Goal: Use online tool/utility: Utilize a website feature to perform a specific function

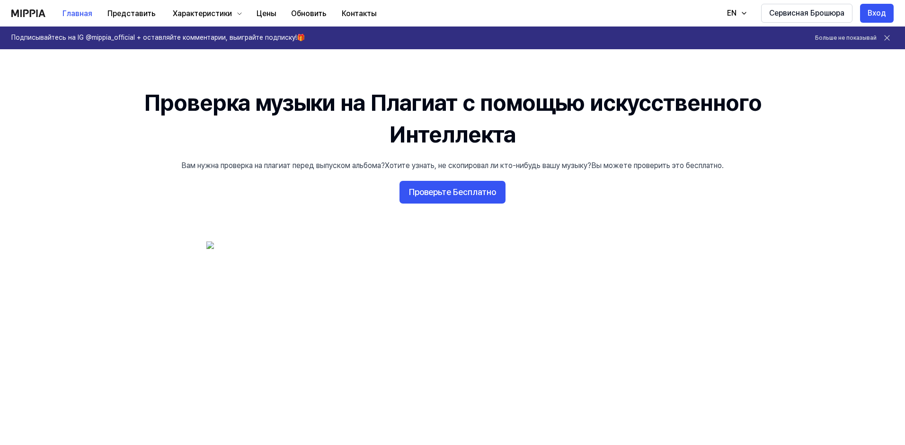
click at [718, 233] on 배너 "Проверка музыки на Плагиат с помощью искусственного Интеллекта Вам нужна провер…" at bounding box center [453, 263] width 682 height 353
click at [473, 194] on ya-tr-span "Проверьте Бесплатно" at bounding box center [452, 193] width 87 height 14
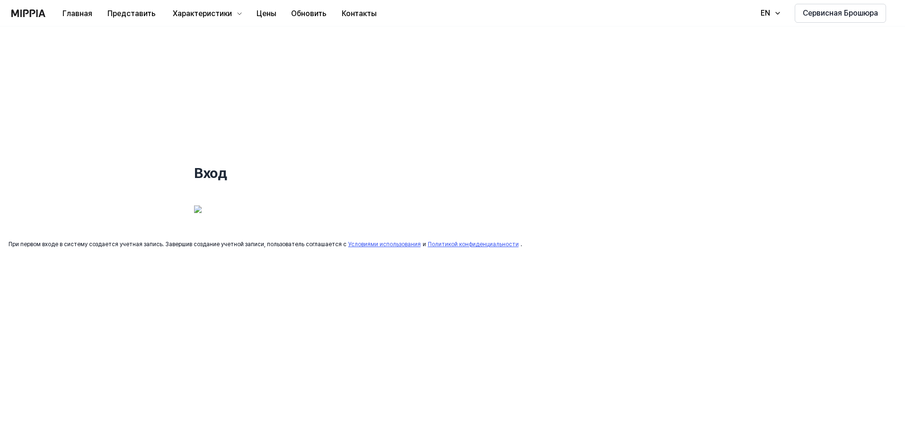
click at [324, 276] on div "Вход При первом входе в систему создается учетная запись. Завершив создание уче…" at bounding box center [452, 236] width 905 height 419
click at [210, 216] on img at bounding box center [265, 217] width 142 height 24
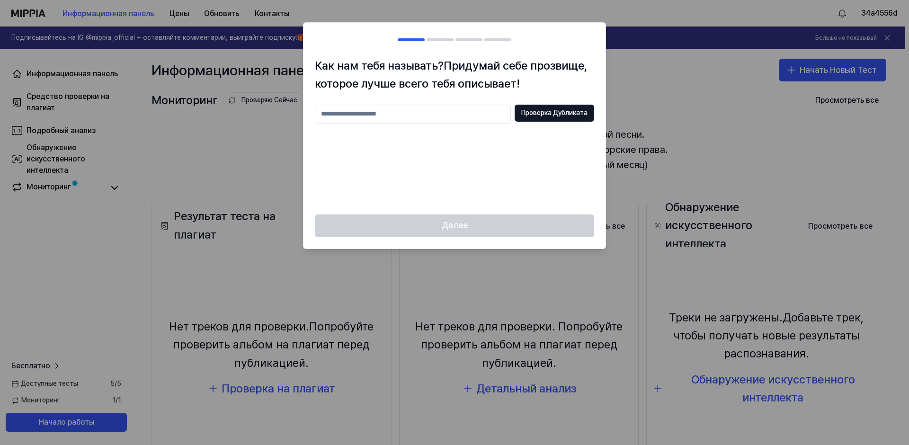
click at [462, 110] on input "text" at bounding box center [413, 114] width 196 height 19
click at [220, 144] on div at bounding box center [454, 222] width 909 height 445
click at [444, 41] on h2 at bounding box center [454, 40] width 302 height 34
click at [477, 227] on div "Далее" at bounding box center [454, 231] width 302 height 34
click at [436, 41] on div at bounding box center [440, 39] width 27 height 3
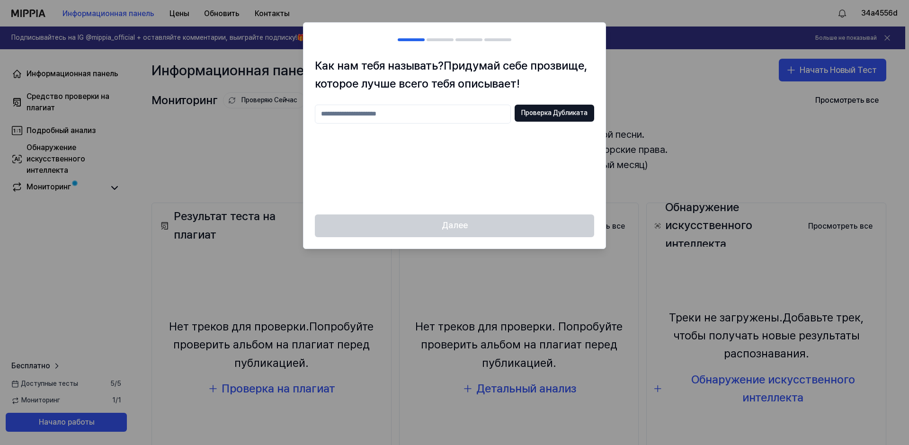
click at [444, 39] on div at bounding box center [440, 39] width 27 height 3
click at [446, 39] on div at bounding box center [440, 39] width 27 height 3
click at [427, 116] on input "text" at bounding box center [413, 114] width 196 height 19
type input "********"
click at [542, 116] on ya-tr-span "Проверка Дубликата" at bounding box center [554, 112] width 66 height 9
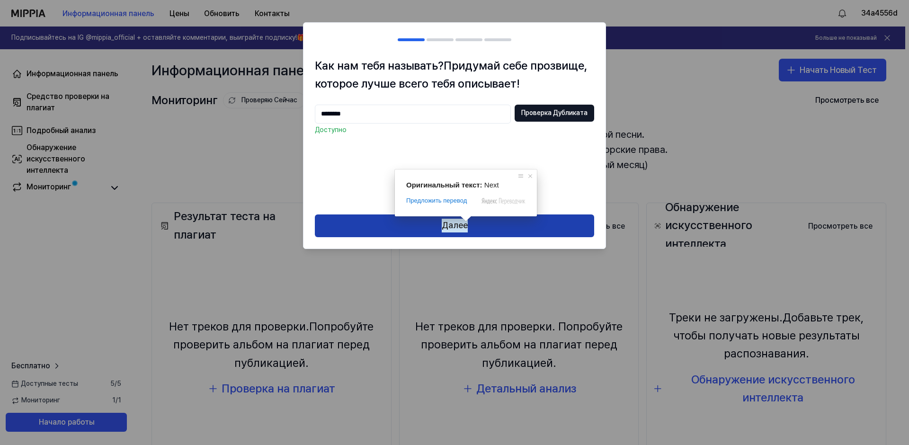
click at [451, 230] on ya-tr-span "Далее" at bounding box center [455, 226] width 26 height 14
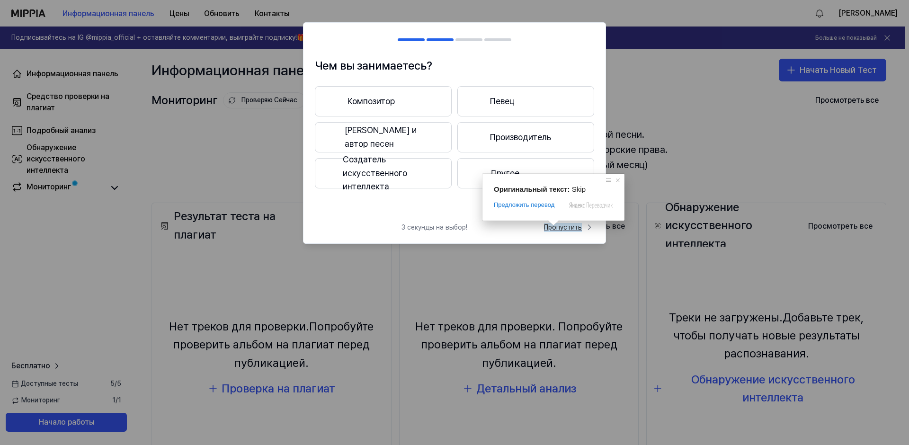
click at [559, 227] on ya-tr-span "Пропустить" at bounding box center [563, 227] width 38 height 9
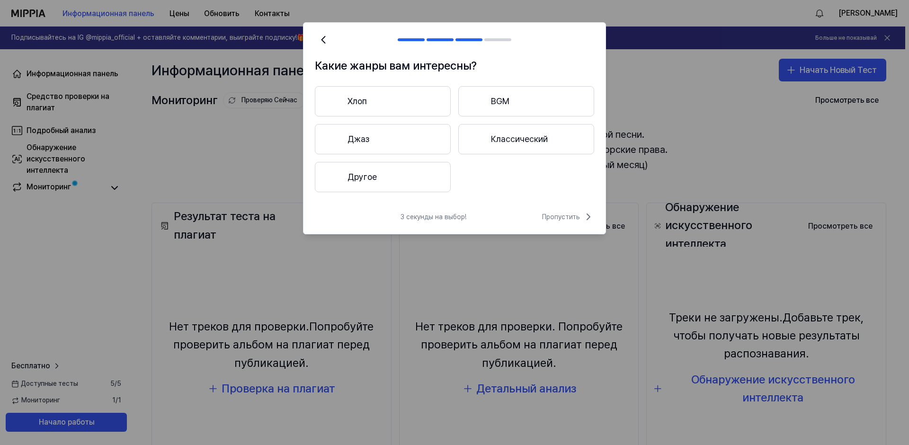
click at [437, 184] on button "Другое" at bounding box center [383, 177] width 136 height 30
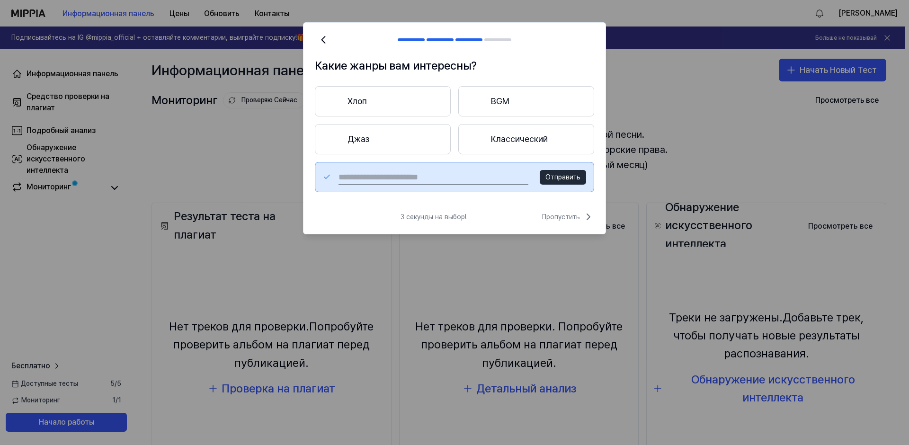
click at [458, 179] on input "text" at bounding box center [434, 176] width 190 height 15
click at [463, 178] on input "text" at bounding box center [434, 176] width 190 height 15
type input "*"
type input "*******"
click at [573, 179] on ya-tr-span "Отправить" at bounding box center [562, 177] width 35 height 8
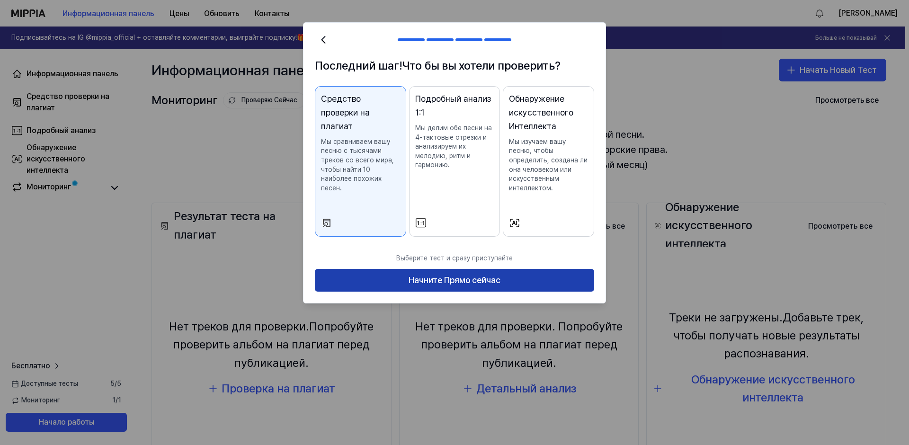
click at [390, 282] on button "Начните Прямо сейчас" at bounding box center [454, 280] width 279 height 23
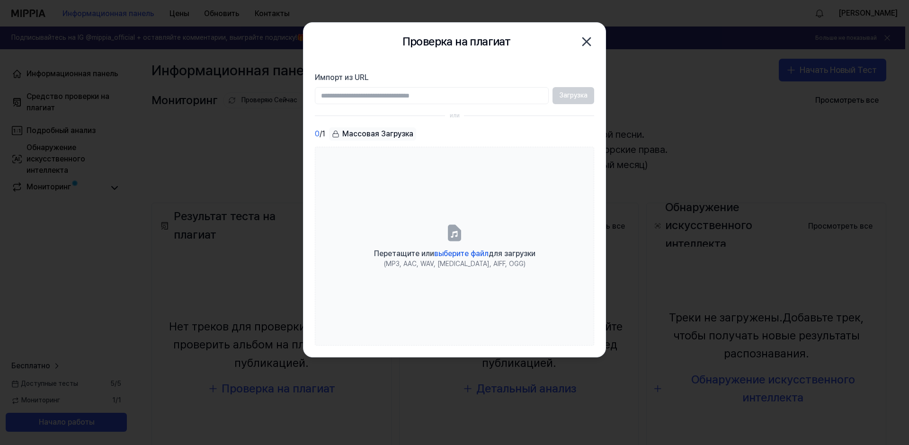
click at [575, 98] on div "Загрузка" at bounding box center [454, 95] width 279 height 17
click at [518, 96] on input "Импорт из URL" at bounding box center [432, 95] width 234 height 17
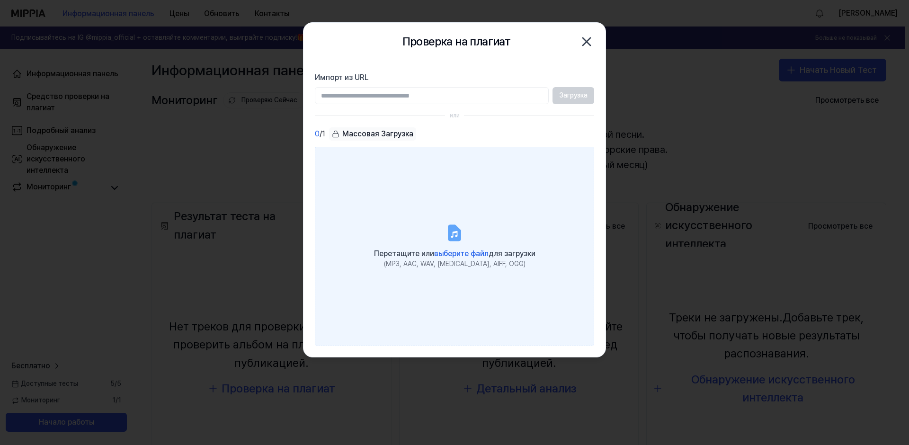
click at [465, 252] on ya-tr-span "выберите файл" at bounding box center [461, 253] width 54 height 9
click at [0, 0] on input "Перетащите или выберите файл для загрузки (MP3, AAC, WAV, FLAC, AIFF, OGG)" at bounding box center [0, 0] width 0 height 0
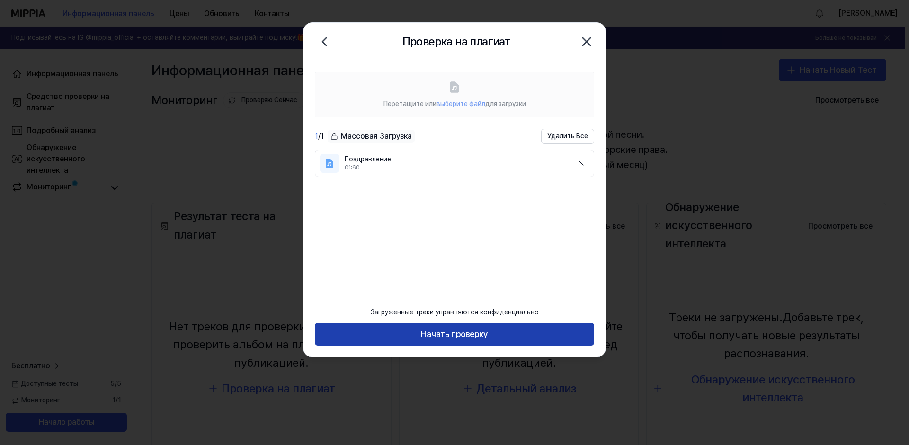
click at [455, 338] on ya-tr-span "Начать проверку" at bounding box center [454, 335] width 67 height 14
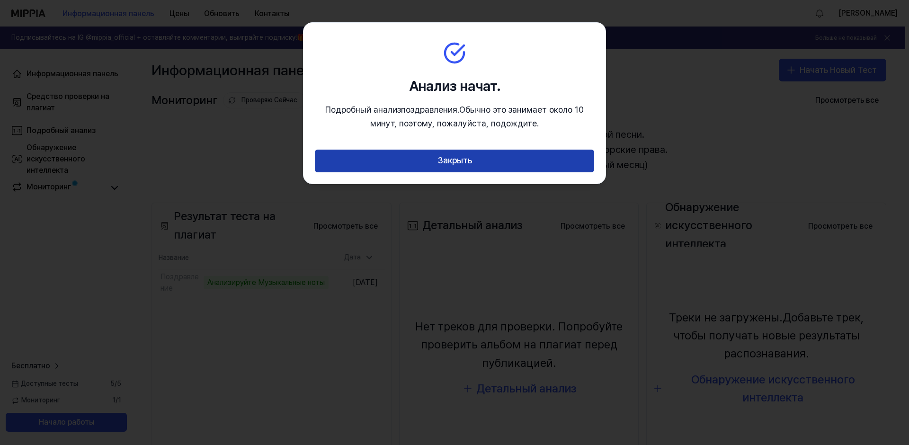
click at [474, 168] on button "Закрыть" at bounding box center [454, 161] width 279 height 23
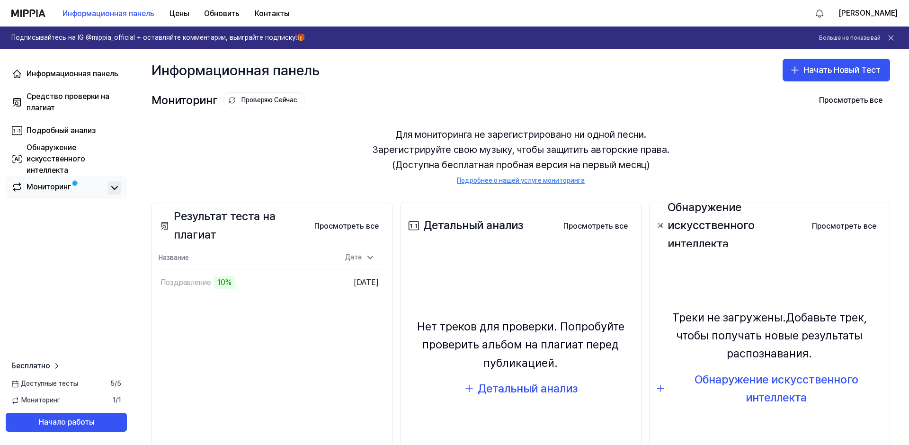
click at [115, 189] on icon at bounding box center [115, 188] width 6 height 3
click at [115, 189] on icon at bounding box center [114, 187] width 11 height 11
click at [445, 81] on div "Информационная панель Начать Новый Тест" at bounding box center [521, 70] width 776 height 42
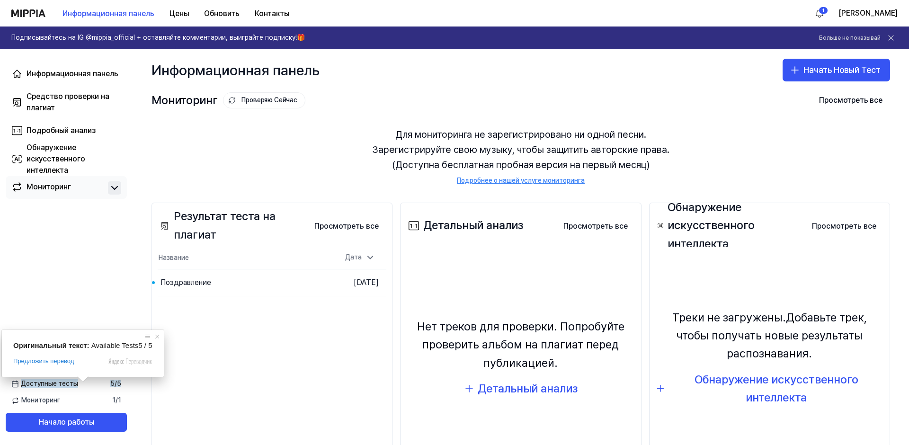
click at [118, 223] on div "Информационная панель Средство проверки на плагиат Подробный анализ Обнаружение…" at bounding box center [66, 247] width 133 height 396
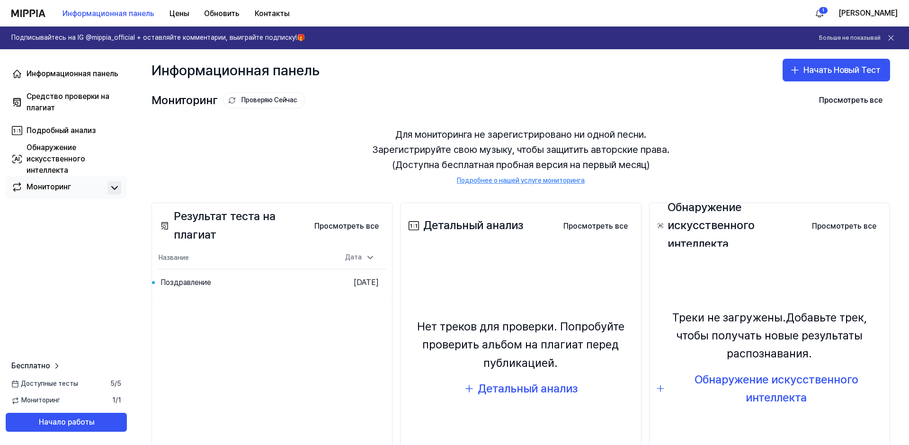
click at [410, 101] on div "Мониторинг Проверяю Сейчас Просмотреть все" at bounding box center [521, 100] width 739 height 15
click at [844, 12] on html "Информационная панель Цены Обновить Контакты 1 Эммануил Подписывайтесь на IG @m…" at bounding box center [454, 222] width 909 height 445
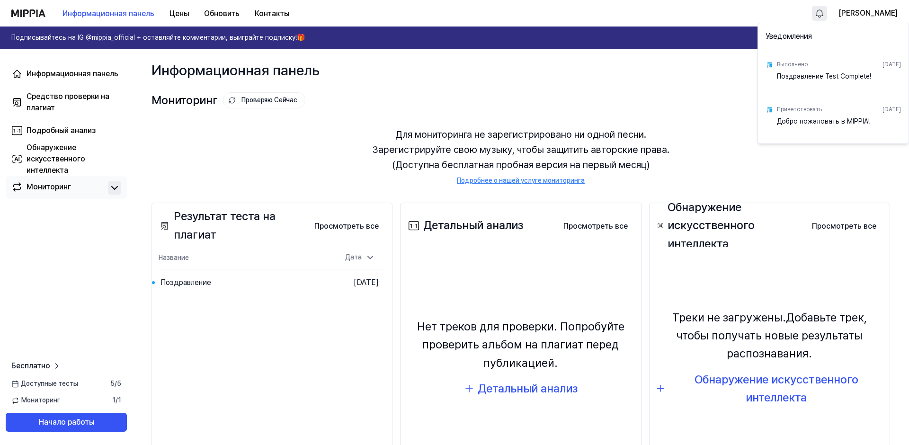
click at [882, 61] on div "[DATE]" at bounding box center [891, 65] width 18 height 8
click at [798, 63] on ya-tr-span "Выполнено" at bounding box center [792, 64] width 31 height 7
click at [612, 74] on html "Информационная панель Цены Обновить Контакты Эммануил Подписывайтесь на IG @mip…" at bounding box center [454, 222] width 909 height 445
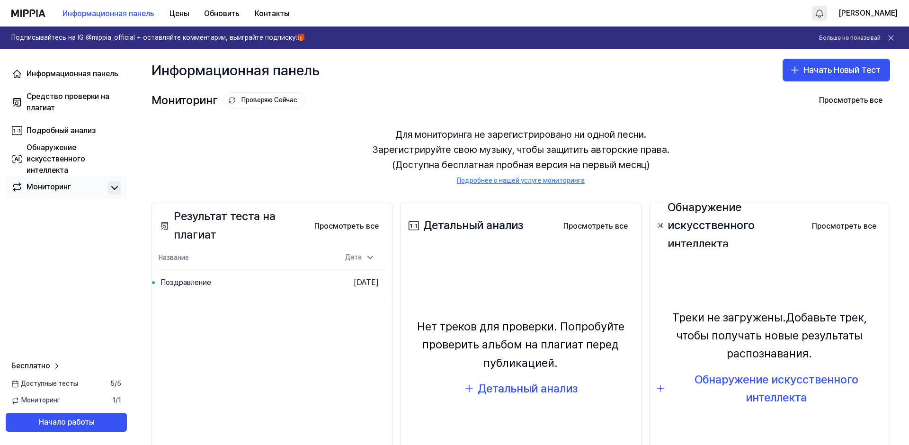
click at [828, 169] on div "Для мониторинга не зарегистрировано ни одной песни. Зарегистрируйте свою музыку…" at bounding box center [521, 156] width 739 height 81
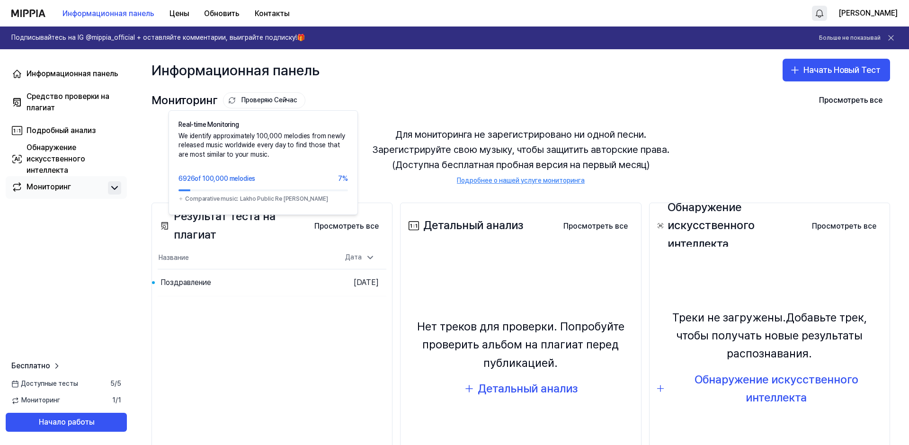
click at [250, 100] on ya-tr-span "Проверяю Сейчас" at bounding box center [269, 100] width 56 height 9
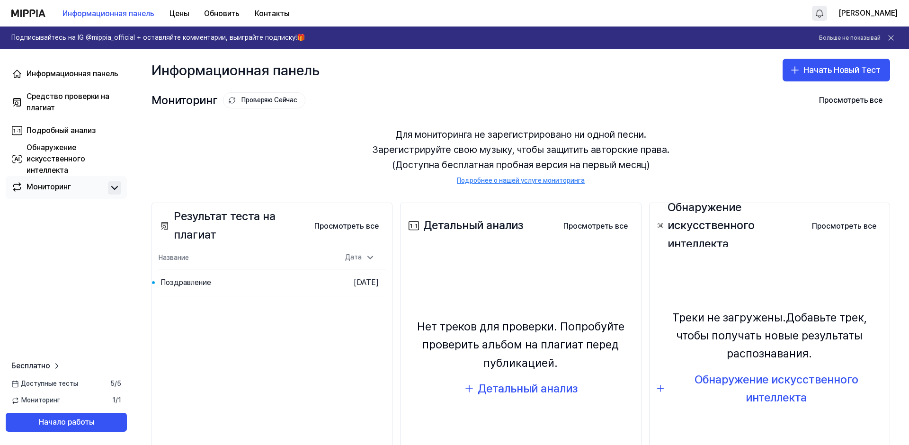
click at [250, 100] on ya-tr-span "Проверяю Сейчас" at bounding box center [269, 100] width 56 height 9
click at [291, 149] on div "Для мониторинга не зарегистрировано ни одной песни. Зарегистрируйте свою музыку…" at bounding box center [521, 156] width 739 height 81
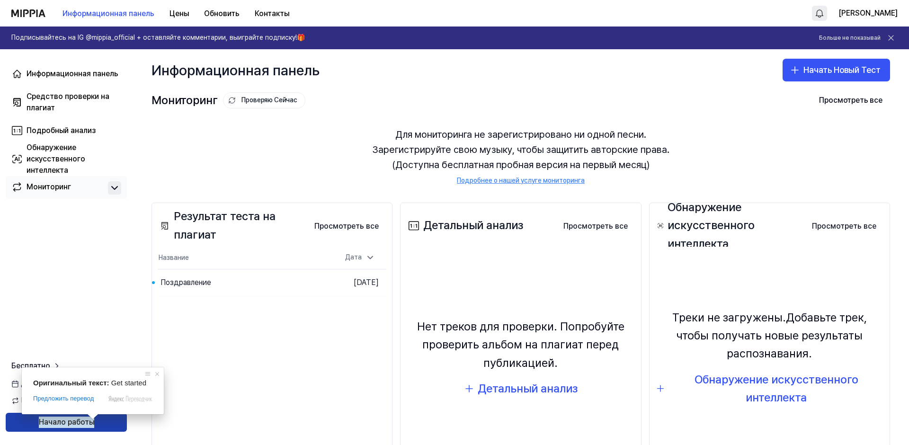
click at [89, 427] on ya-tr-span "Начало работы" at bounding box center [66, 422] width 55 height 11
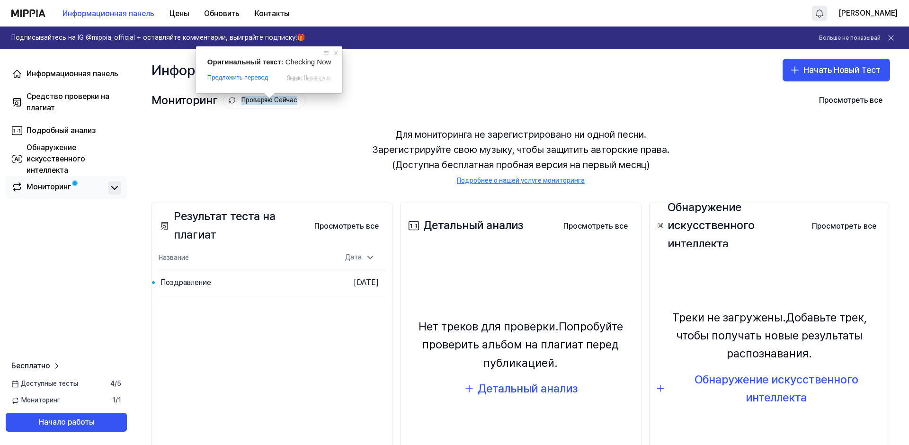
click at [111, 191] on icon at bounding box center [114, 187] width 11 height 11
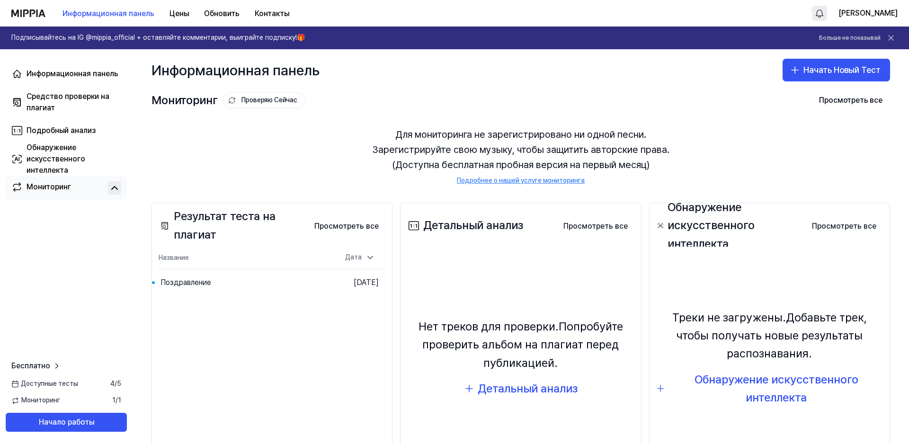
click at [115, 187] on icon at bounding box center [115, 188] width 6 height 3
click at [661, 85] on div "Информационная панель Начать Новый Тест" at bounding box center [521, 70] width 776 height 42
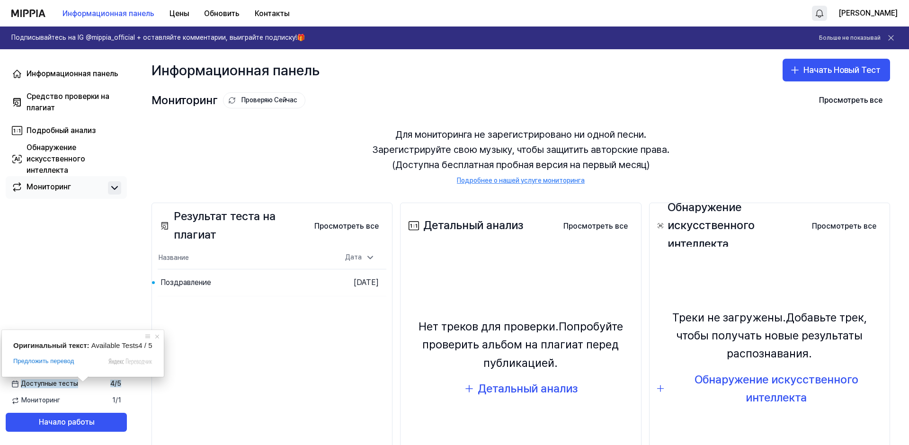
click at [75, 271] on div "Информационная панель Средство проверки на плагиат Подробный анализ Обнаружение…" at bounding box center [66, 247] width 133 height 396
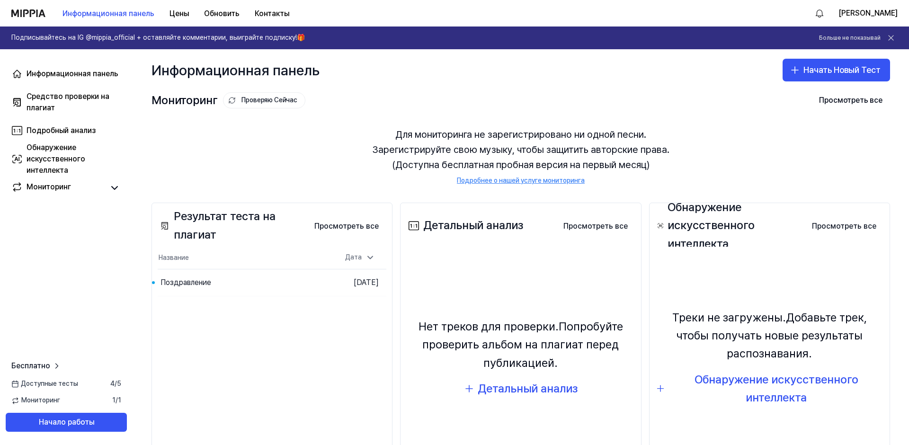
click at [410, 80] on div "Информационная панель Начать Новый Тест" at bounding box center [521, 70] width 776 height 42
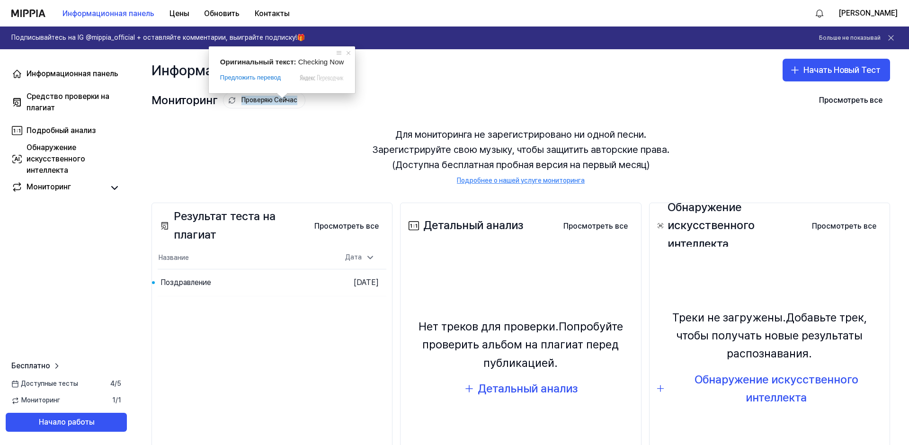
click at [276, 185] on div "Результат теста на плагиат Просмотреть все Plagiarism Test Result Название Дата…" at bounding box center [521, 351] width 776 height 335
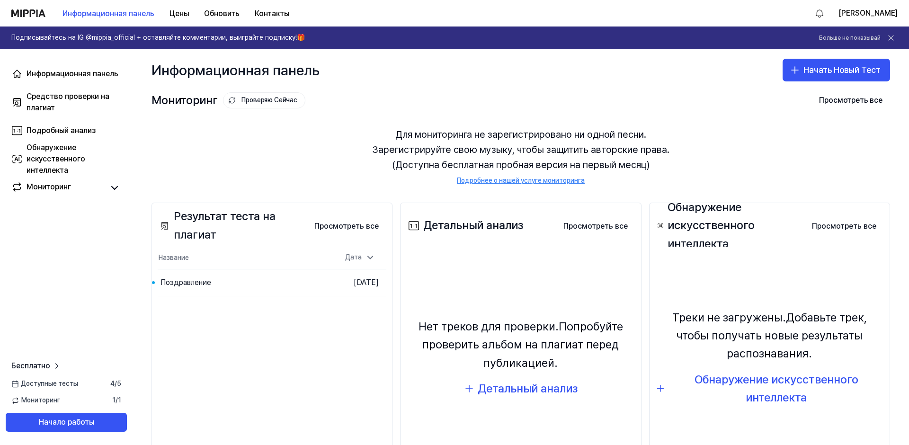
click at [274, 153] on div "Для мониторинга не зарегистрировано ни одной песни. Зарегистрируйте свою музыку…" at bounding box center [521, 156] width 739 height 81
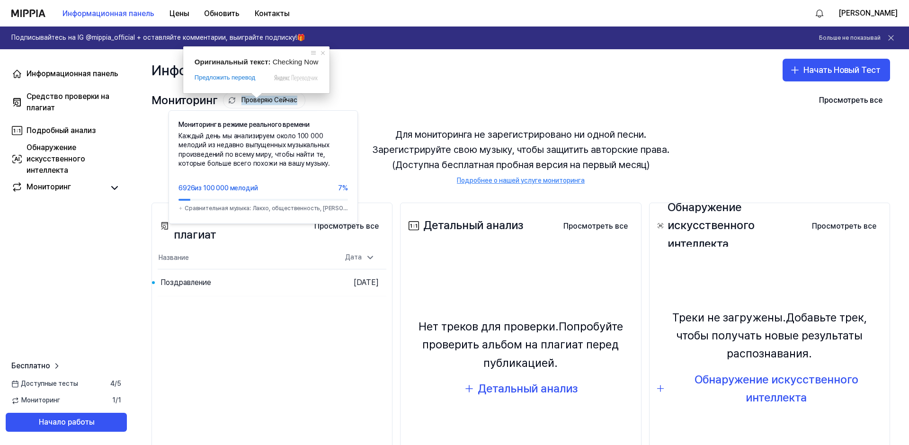
click at [383, 87] on div "Информационная панель Начать Новый Тест" at bounding box center [521, 70] width 776 height 42
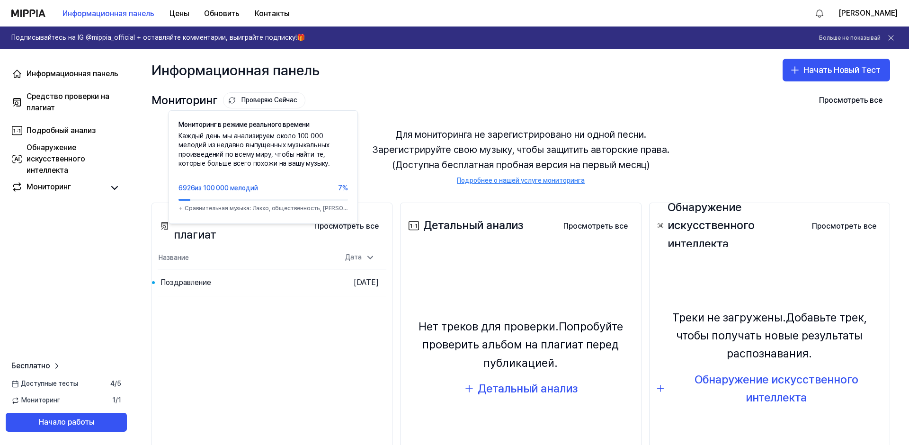
click at [702, 60] on div "Информационная панель Начать Новый Тест" at bounding box center [521, 70] width 776 height 42
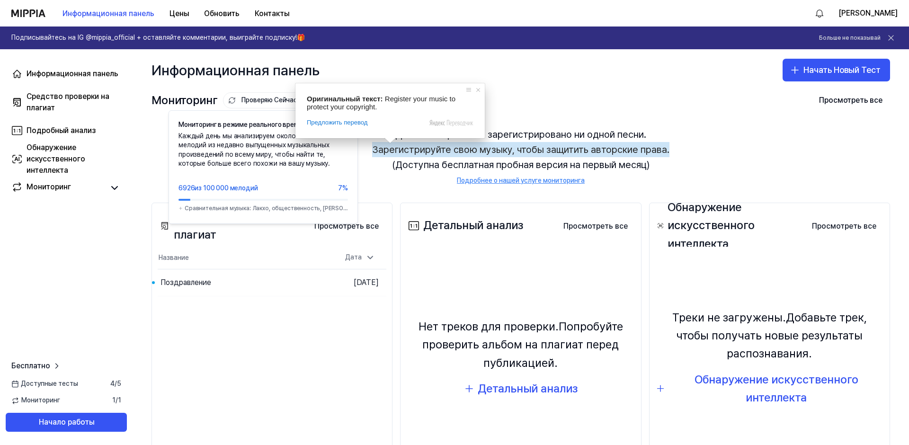
click at [235, 343] on div "Результат теста на плагиат Просмотреть все Результат теста на плагиат Название …" at bounding box center [272, 351] width 241 height 297
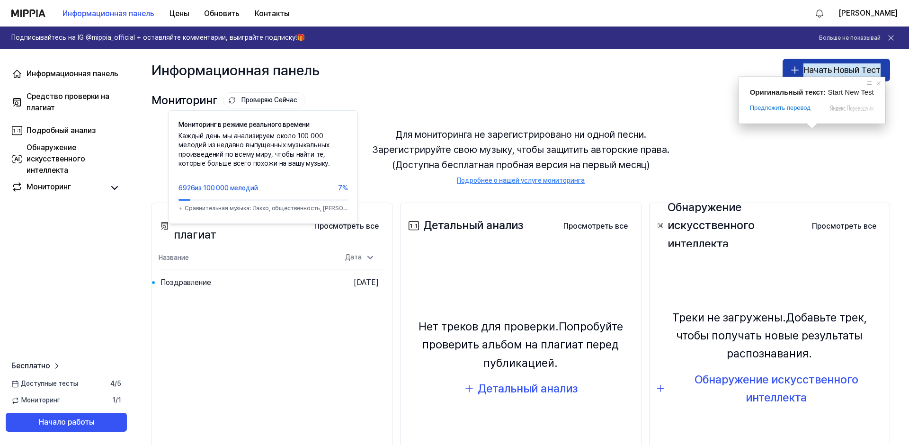
click at [807, 74] on ya-tr-span "Начать Новый Тест" at bounding box center [841, 70] width 77 height 14
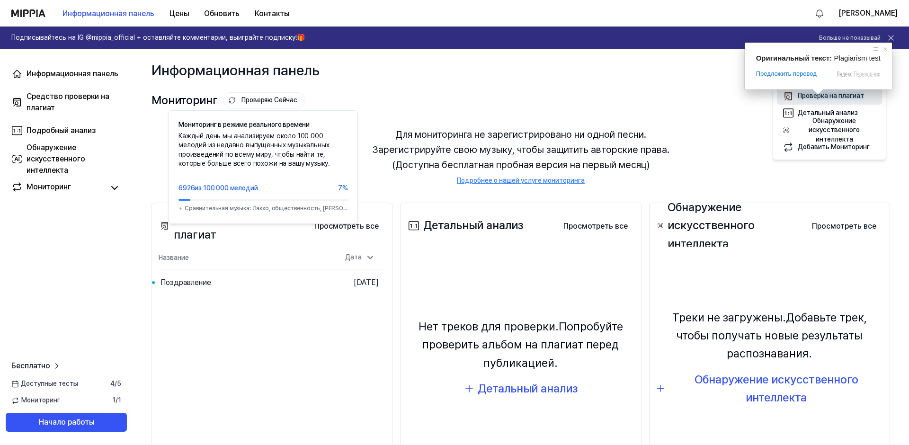
click at [803, 96] on ya-tr-span "Проверка на плагиат" at bounding box center [831, 96] width 66 height 8
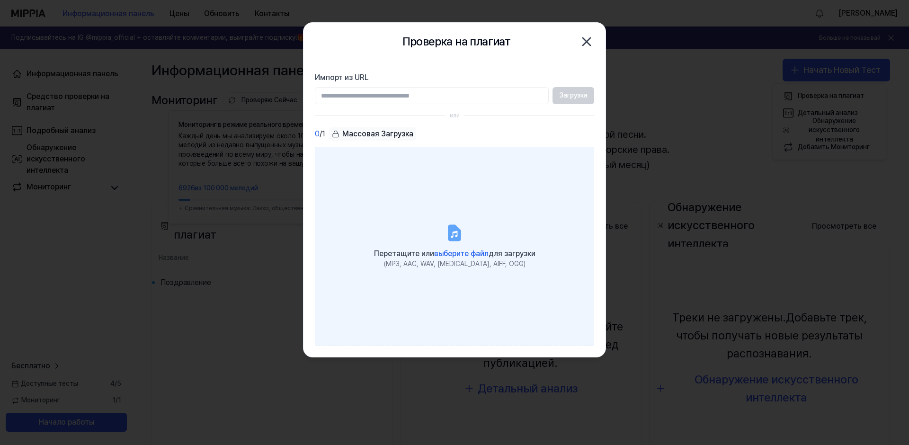
click at [449, 252] on ya-tr-span "выберите файл" at bounding box center [461, 253] width 54 height 9
click at [0, 0] on input "Перетащите или выберите файл для загрузки (MP3, AAC, WAV, [MEDICAL_DATA], AIFF,…" at bounding box center [0, 0] width 0 height 0
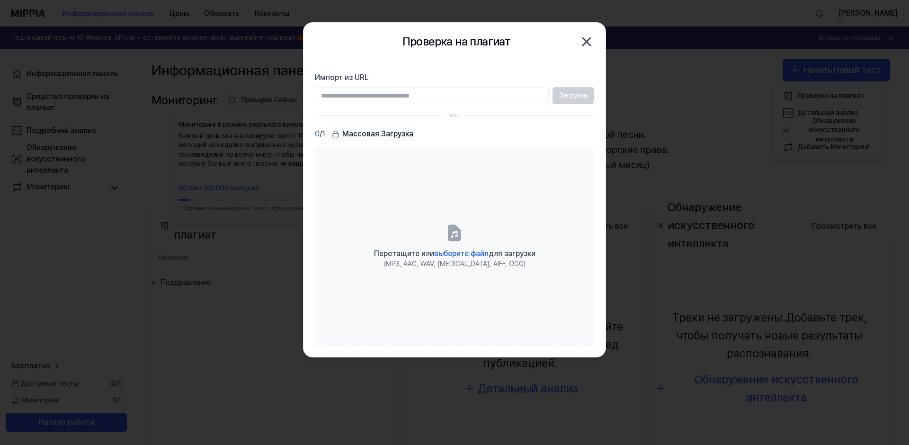
drag, startPoint x: 590, startPoint y: 43, endPoint x: 597, endPoint y: 42, distance: 7.2
click at [590, 43] on icon "button" at bounding box center [586, 41] width 15 height 15
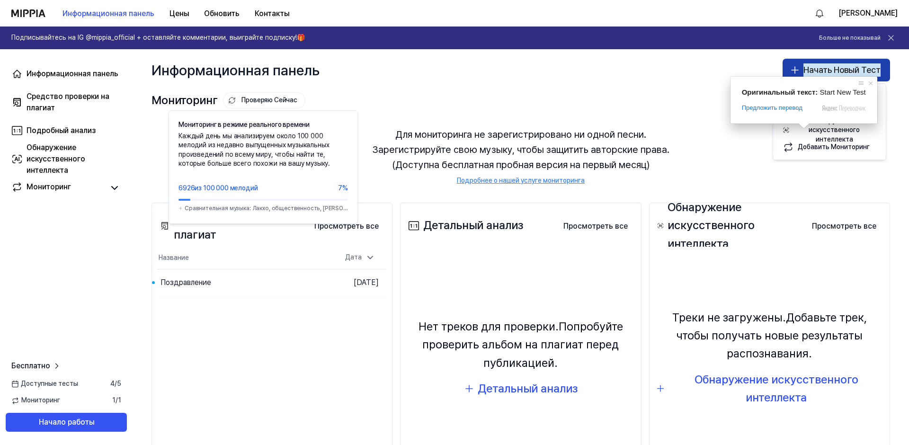
click at [828, 71] on ya-tr-span "Начать Новый Тест" at bounding box center [841, 70] width 77 height 14
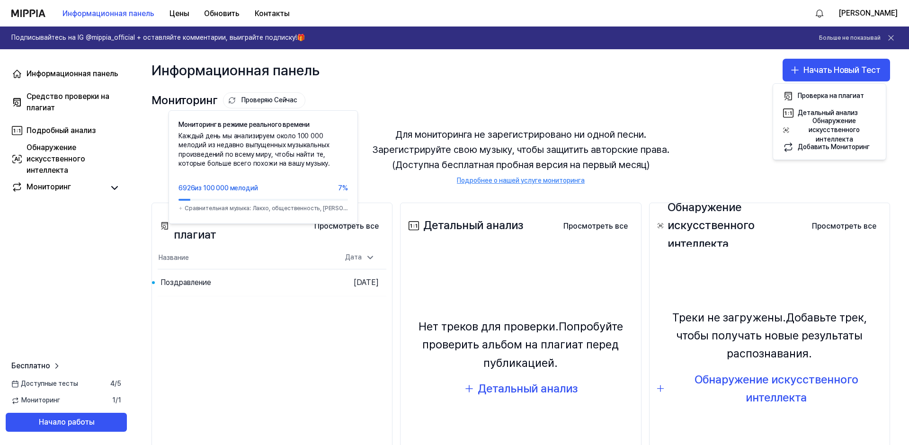
click at [634, 89] on div "Информационная панель Начать Новый Тест" at bounding box center [521, 70] width 776 height 42
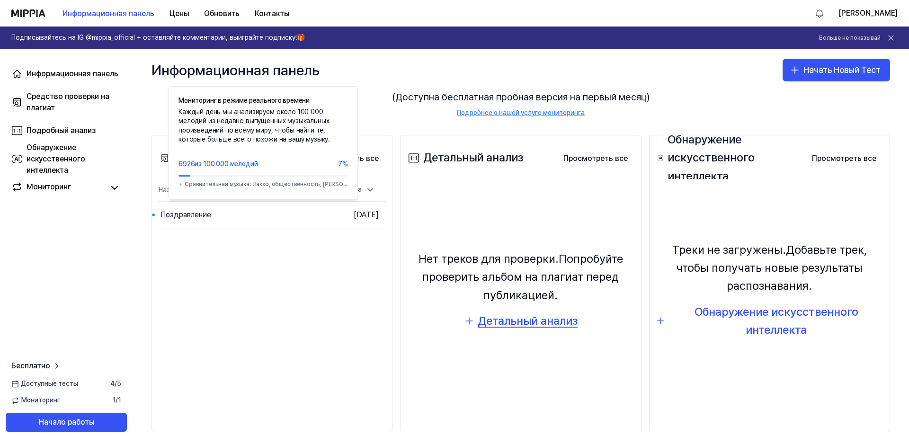
scroll to position [74, 0]
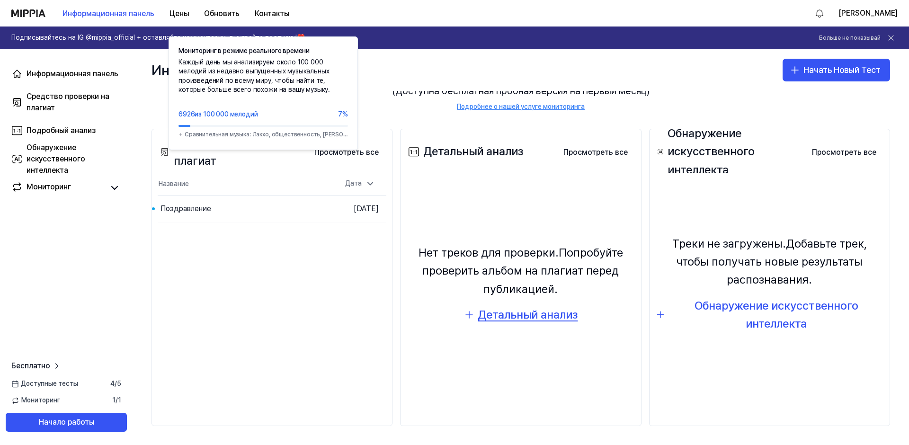
click at [518, 314] on ya-tr-span "Детальный анализ" at bounding box center [528, 315] width 100 height 14
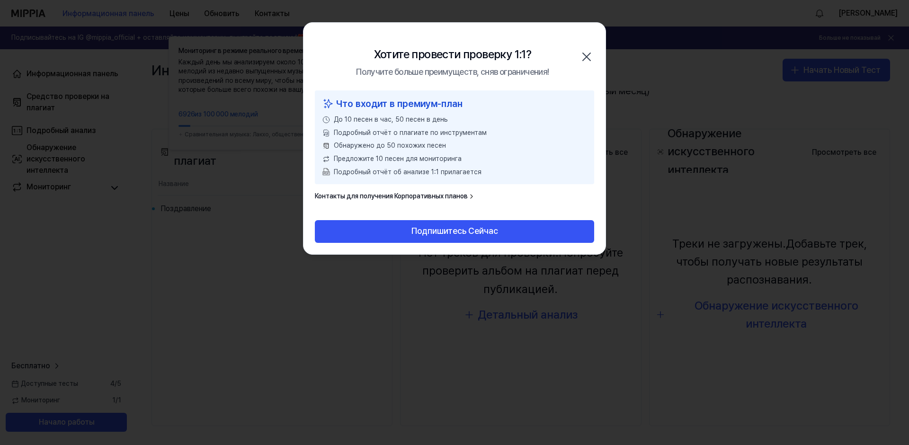
click at [589, 52] on icon "button" at bounding box center [586, 56] width 15 height 15
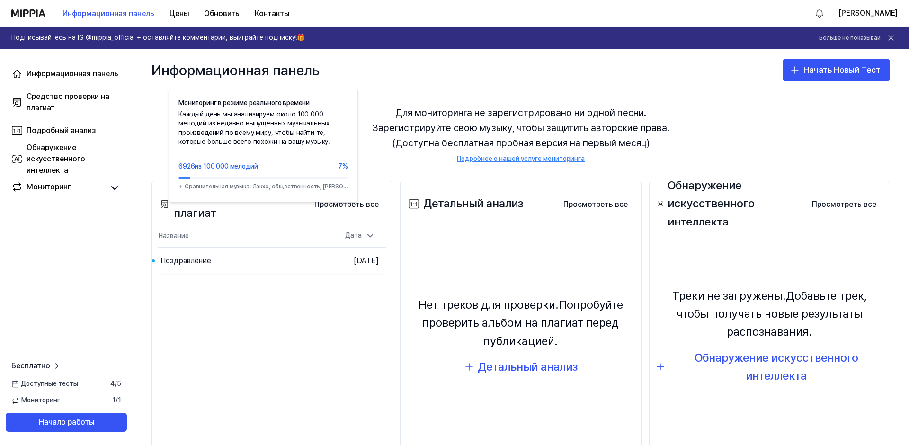
scroll to position [0, 0]
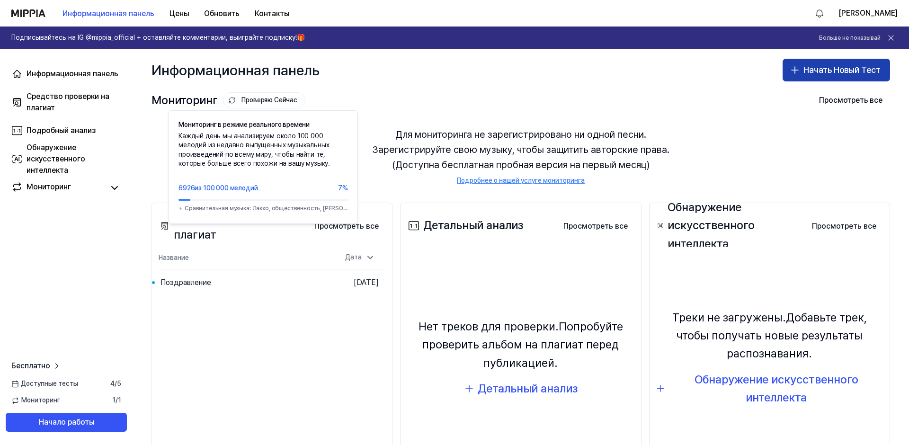
click at [816, 74] on ya-tr-span "Начать Новый Тест" at bounding box center [841, 70] width 77 height 14
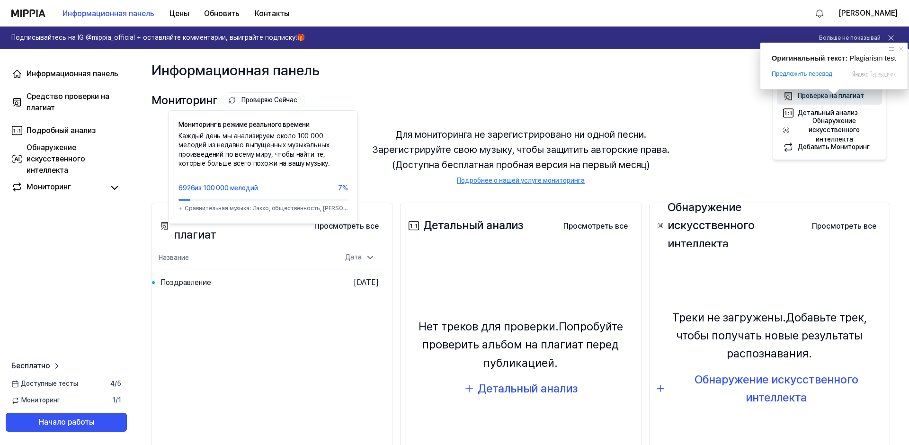
click at [820, 96] on ya-tr-span "Проверка на плагиат" at bounding box center [831, 96] width 66 height 8
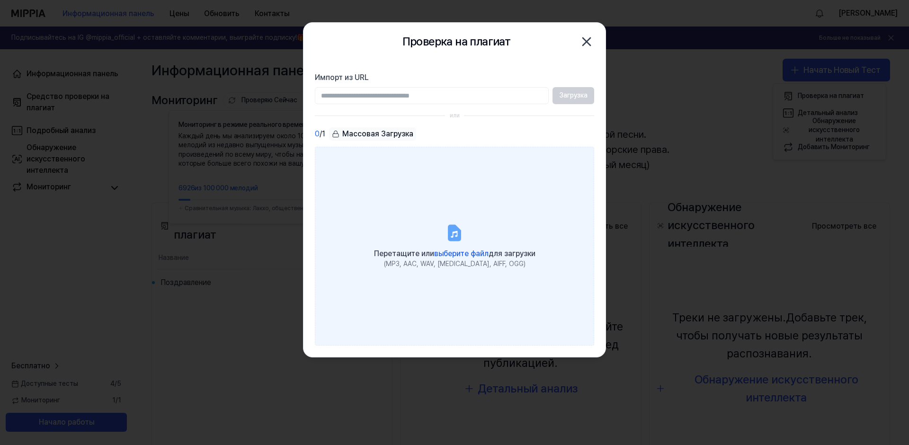
click at [454, 254] on ya-tr-span "выберите файл" at bounding box center [461, 253] width 54 height 9
click at [0, 0] on input "Перетащите или выберите файл для загрузки (MP3, AAC, WAV, [MEDICAL_DATA], AIFF,…" at bounding box center [0, 0] width 0 height 0
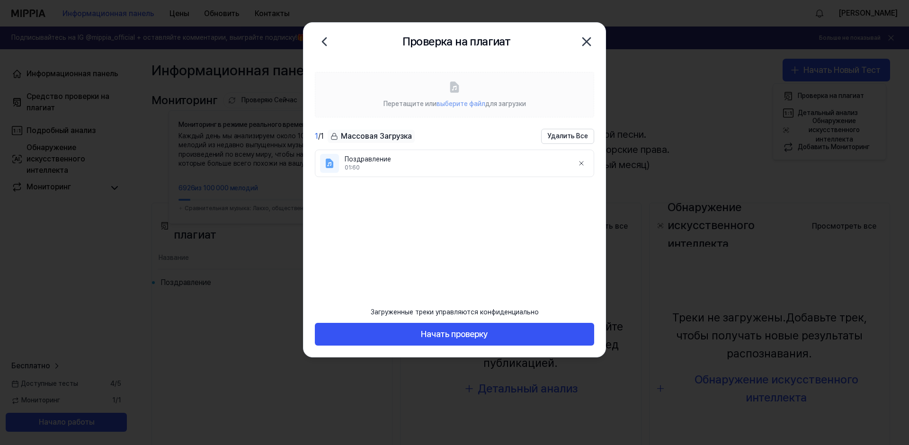
click at [362, 195] on ul "Поздравление 01:60" at bounding box center [454, 219] width 279 height 138
click at [584, 164] on icon at bounding box center [582, 164] width 8 height 8
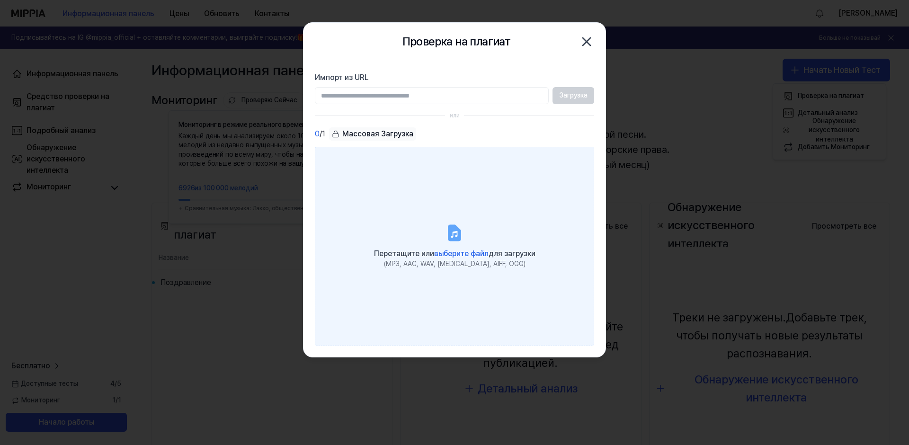
click at [454, 252] on ya-tr-span "выберите файл" at bounding box center [461, 253] width 54 height 9
click at [0, 0] on input "Перетащите или выберите файл для загрузки (MP3, AAC, WAV, [MEDICAL_DATA], AIFF,…" at bounding box center [0, 0] width 0 height 0
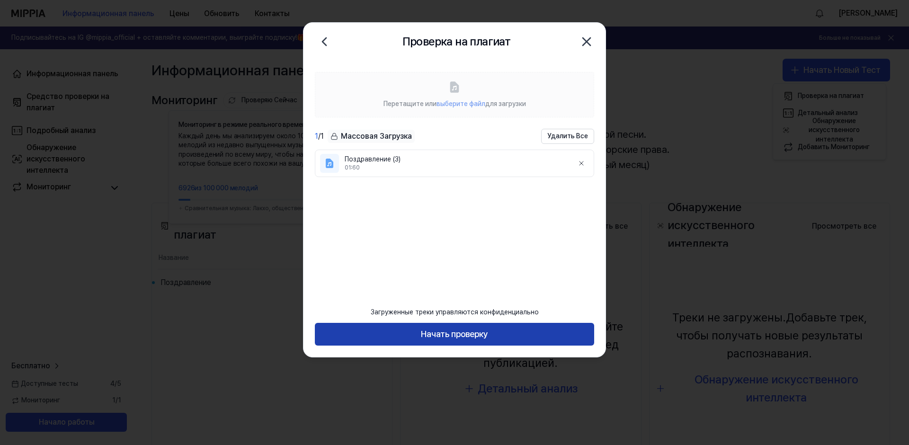
click at [452, 334] on ya-tr-span "Начать проверку" at bounding box center [454, 335] width 67 height 14
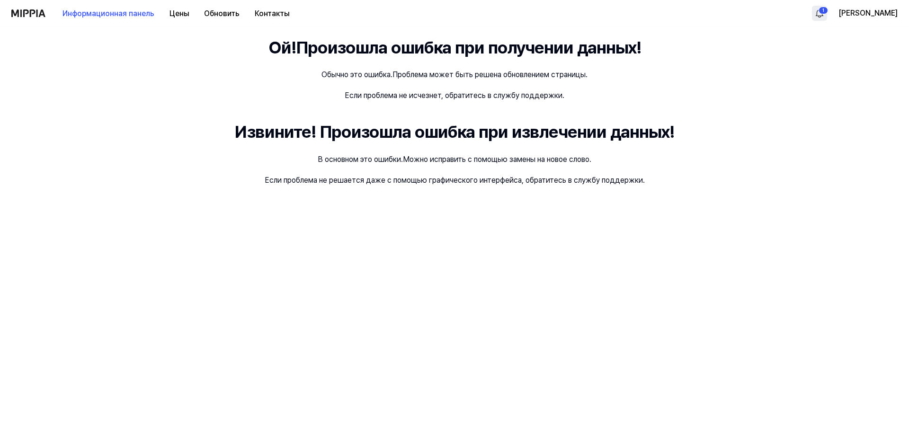
click at [839, 11] on html "Информационная панель Цены Обновить Контакты 1 Эммануил Ой! Произошла ошибка пр…" at bounding box center [454, 222] width 909 height 445
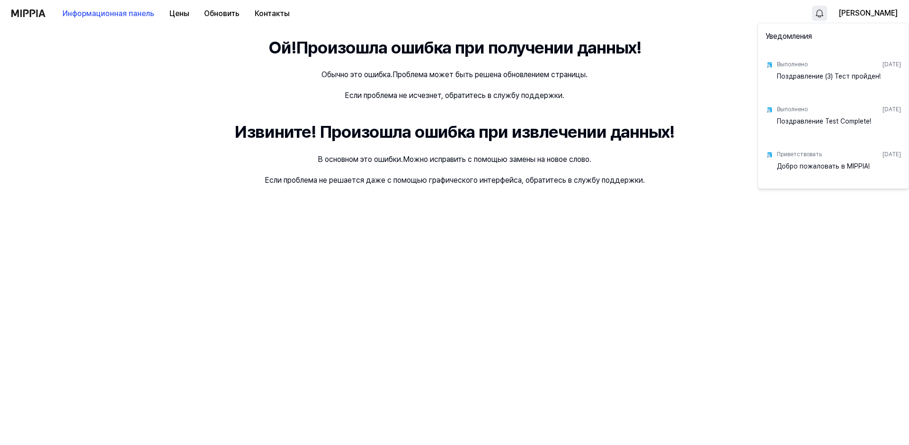
click at [811, 78] on ya-tr-span "Поздравление (3) Тест пройден!" at bounding box center [829, 76] width 104 height 8
click at [802, 119] on ya-tr-span "Поздравление Test Complete!" at bounding box center [824, 121] width 94 height 8
click at [807, 164] on ya-tr-span "Добро пожаловать в MIPPIA!" at bounding box center [823, 166] width 93 height 8
click at [716, 129] on html "Информационная панель Цены Обновить Контакты Эммануил Ой! Произошла ошибка при …" at bounding box center [454, 222] width 909 height 445
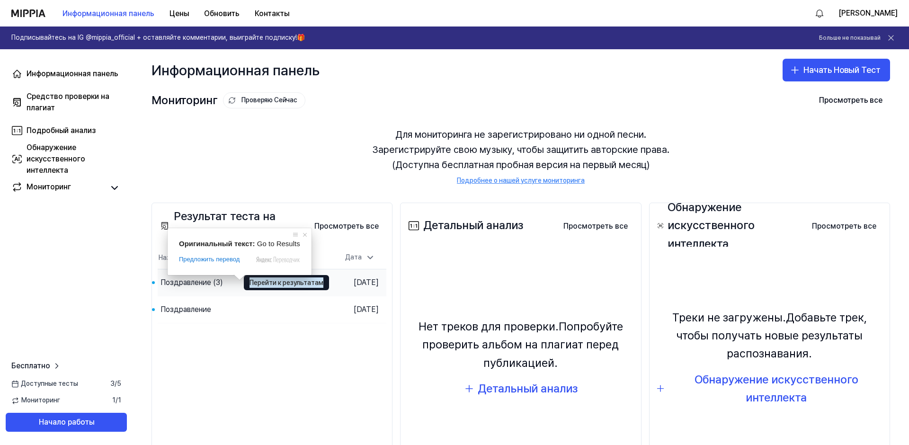
click at [182, 288] on div "Поздравление (3)" at bounding box center [191, 282] width 62 height 11
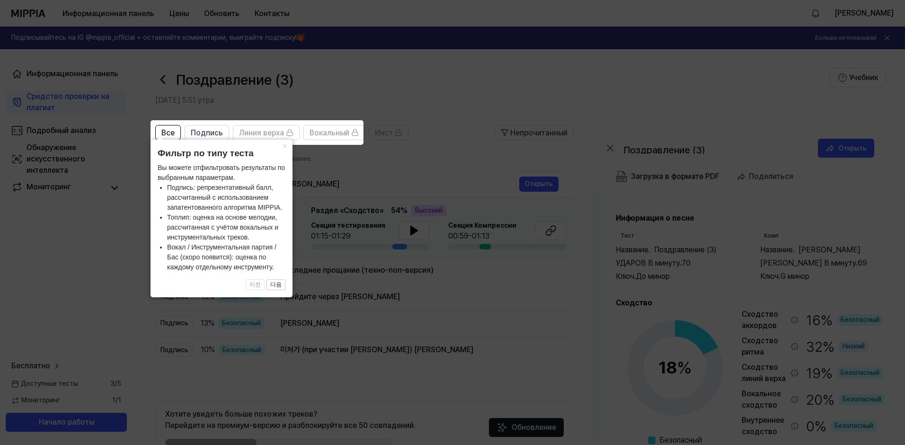
click at [448, 56] on icon at bounding box center [454, 222] width 909 height 445
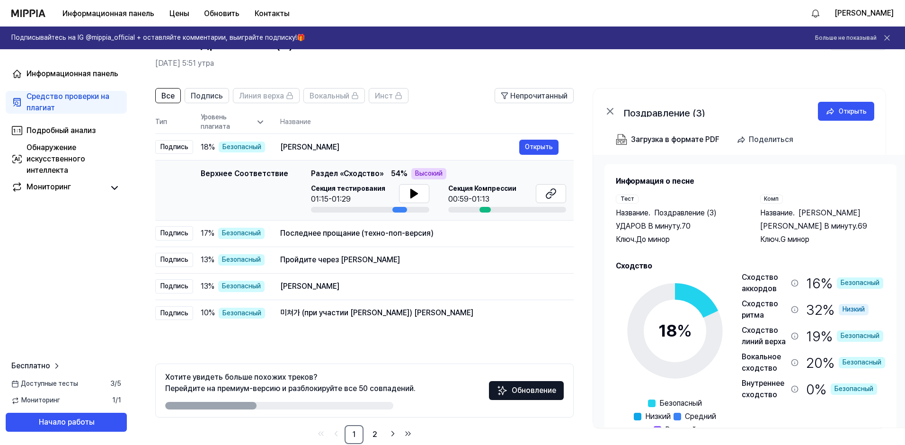
scroll to position [55, 0]
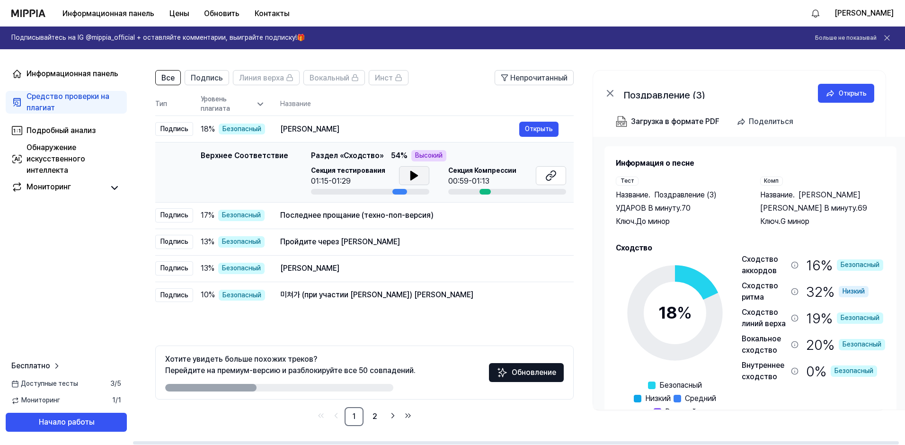
click at [411, 175] on icon at bounding box center [413, 175] width 7 height 9
click at [411, 175] on icon at bounding box center [414, 175] width 11 height 11
click at [411, 175] on icon at bounding box center [413, 175] width 7 height 9
click at [412, 175] on icon at bounding box center [414, 175] width 11 height 11
click at [552, 179] on icon at bounding box center [550, 175] width 11 height 11
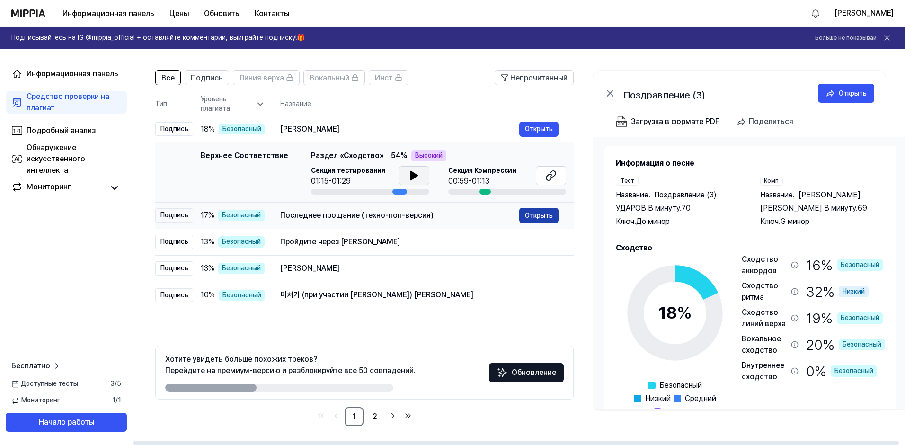
click at [541, 215] on ya-tr-span "Открыть" at bounding box center [539, 215] width 28 height 10
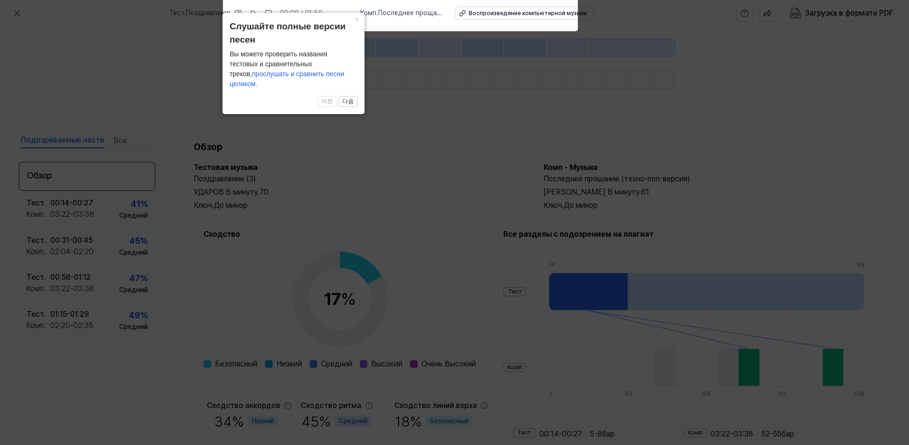
click at [468, 203] on icon at bounding box center [454, 220] width 909 height 450
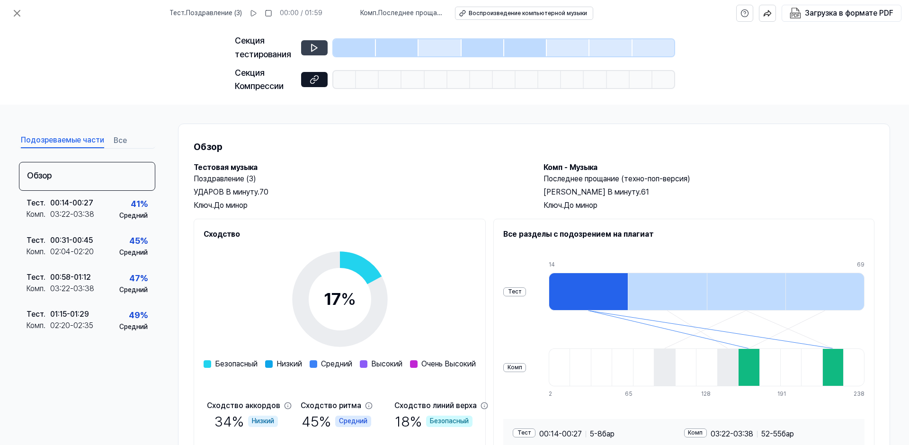
click at [310, 50] on icon at bounding box center [314, 47] width 9 height 9
click at [310, 79] on icon at bounding box center [314, 79] width 9 height 9
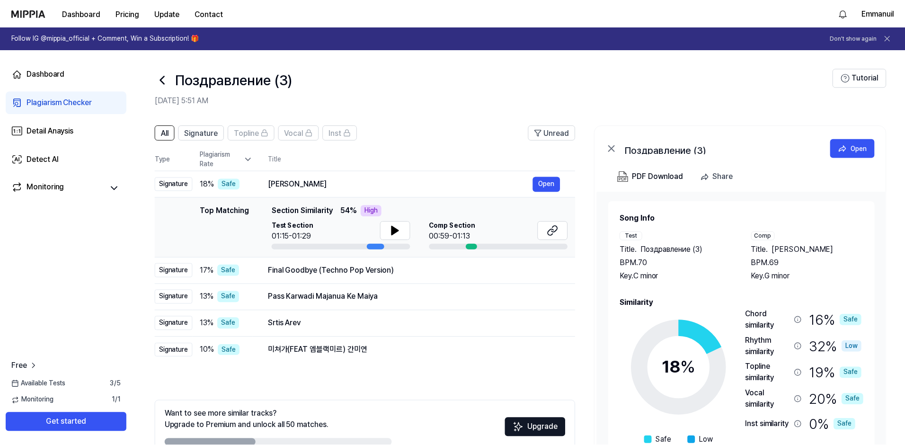
scroll to position [55, 0]
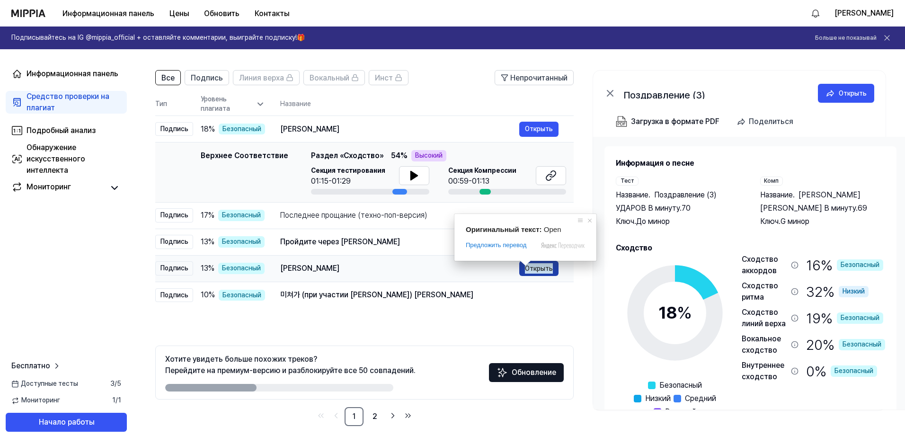
click at [531, 266] on span at bounding box center [525, 263] width 12 height 6
click at [538, 273] on ya-tr-span "Открыть" at bounding box center [539, 268] width 28 height 10
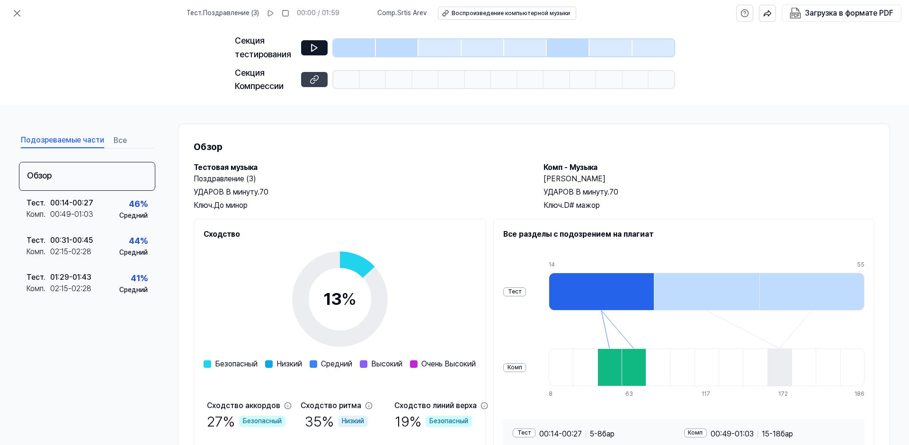
click at [317, 80] on icon at bounding box center [314, 79] width 9 height 9
